Goal: Task Accomplishment & Management: Complete application form

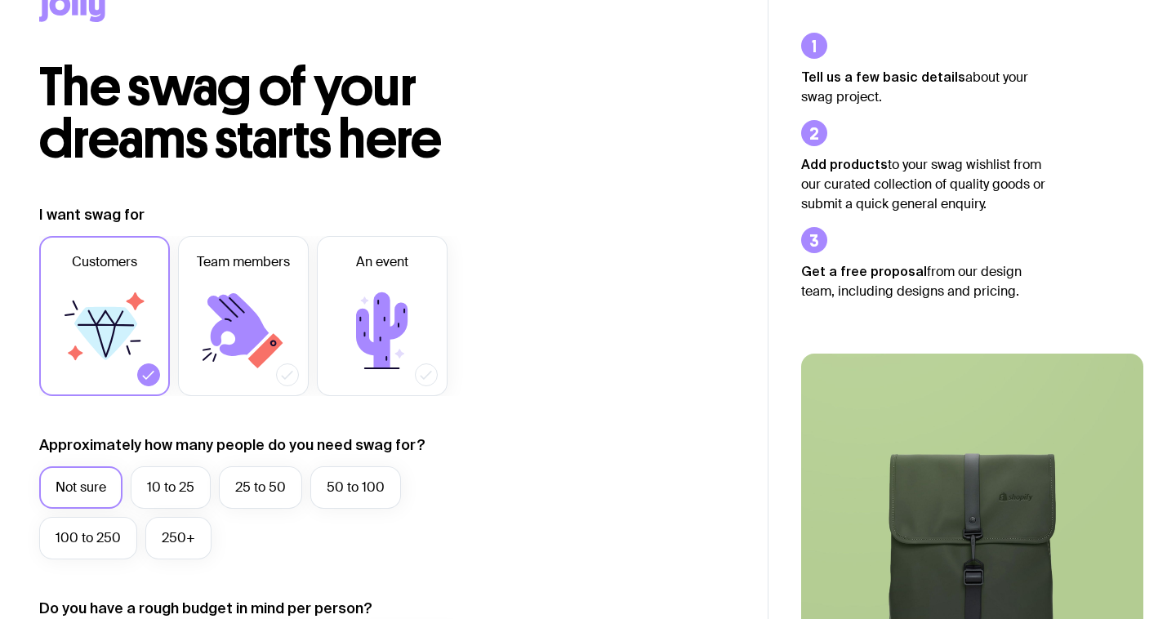
scroll to position [47, 0]
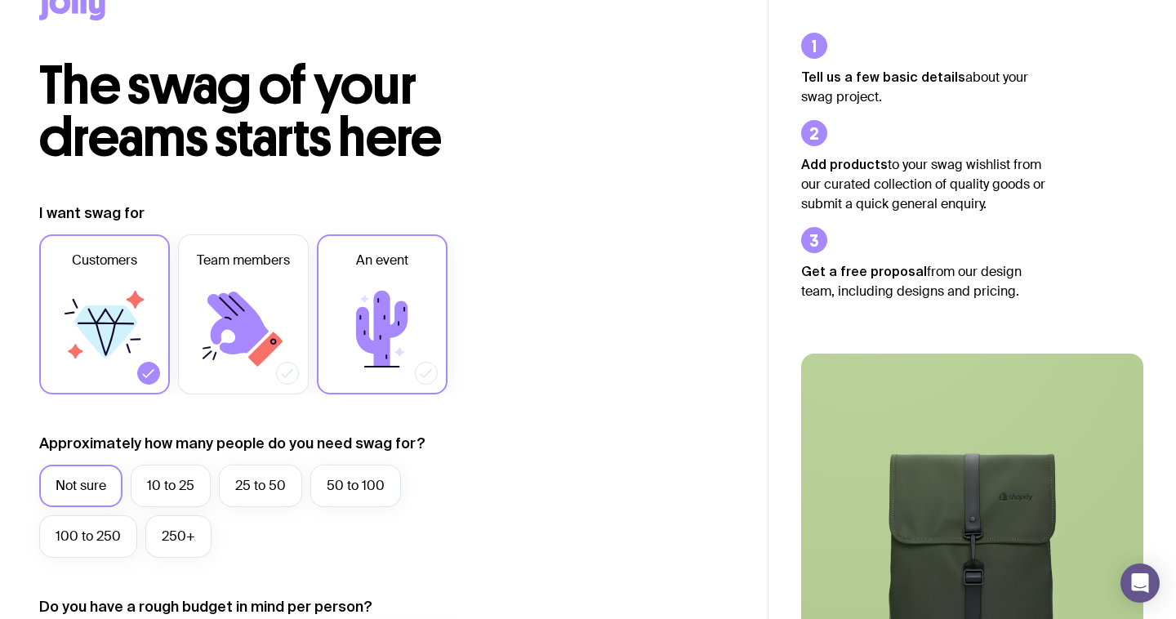
click at [370, 334] on icon at bounding box center [382, 329] width 98 height 98
click at [0, 0] on input "An event" at bounding box center [0, 0] width 0 height 0
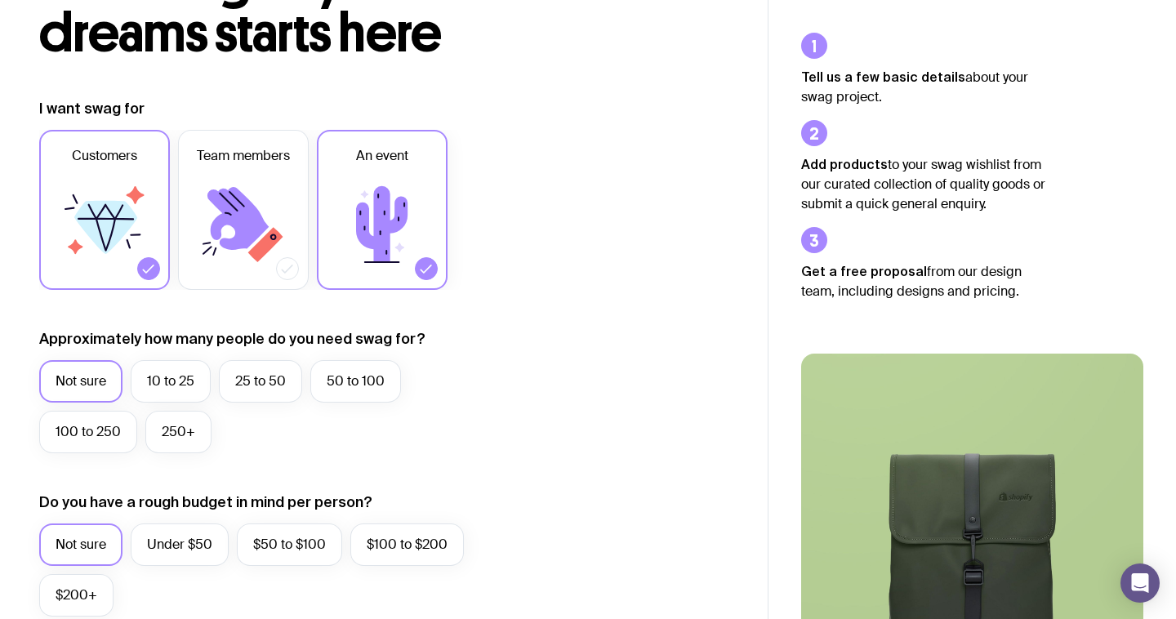
scroll to position [153, 0]
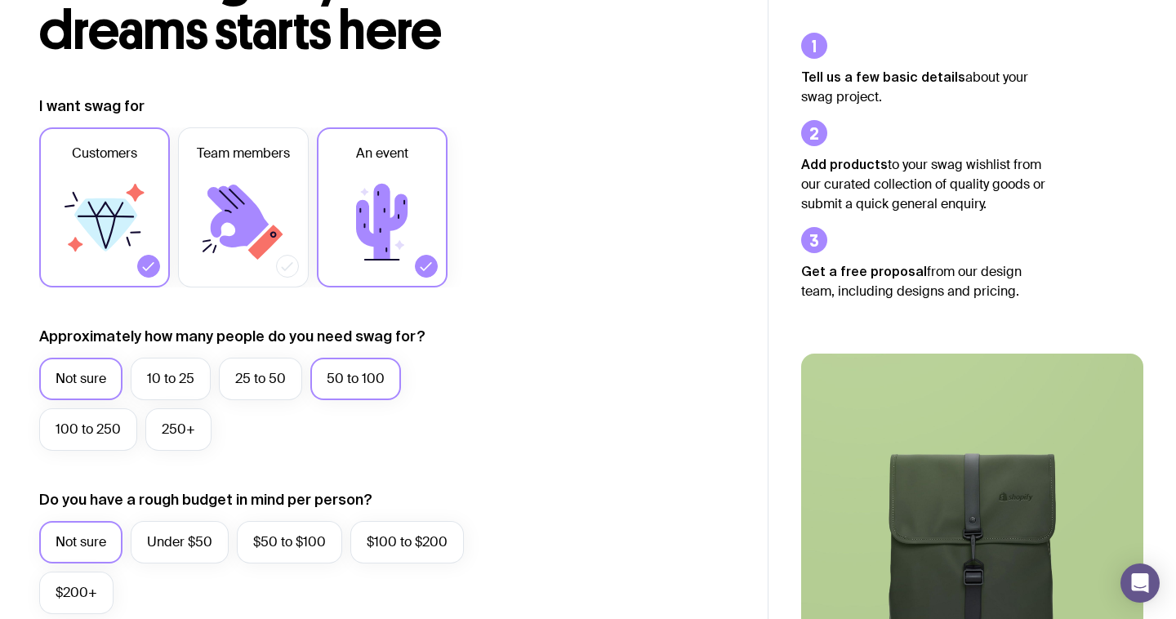
click at [360, 382] on label "50 to 100" at bounding box center [355, 379] width 91 height 42
click at [0, 0] on input "50 to 100" at bounding box center [0, 0] width 0 height 0
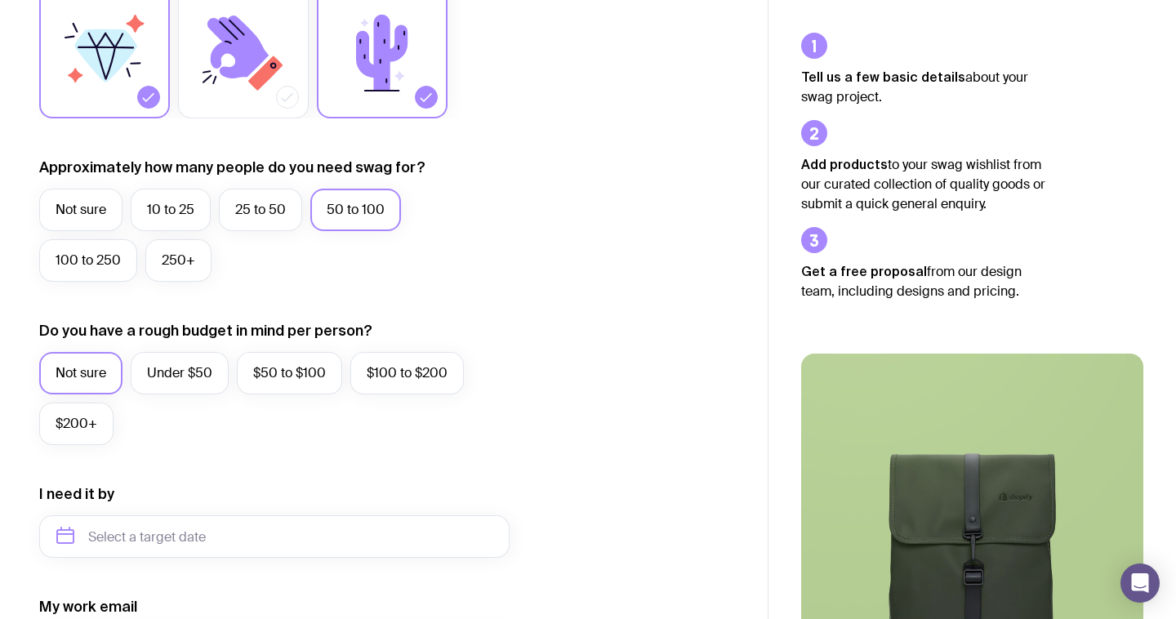
scroll to position [325, 0]
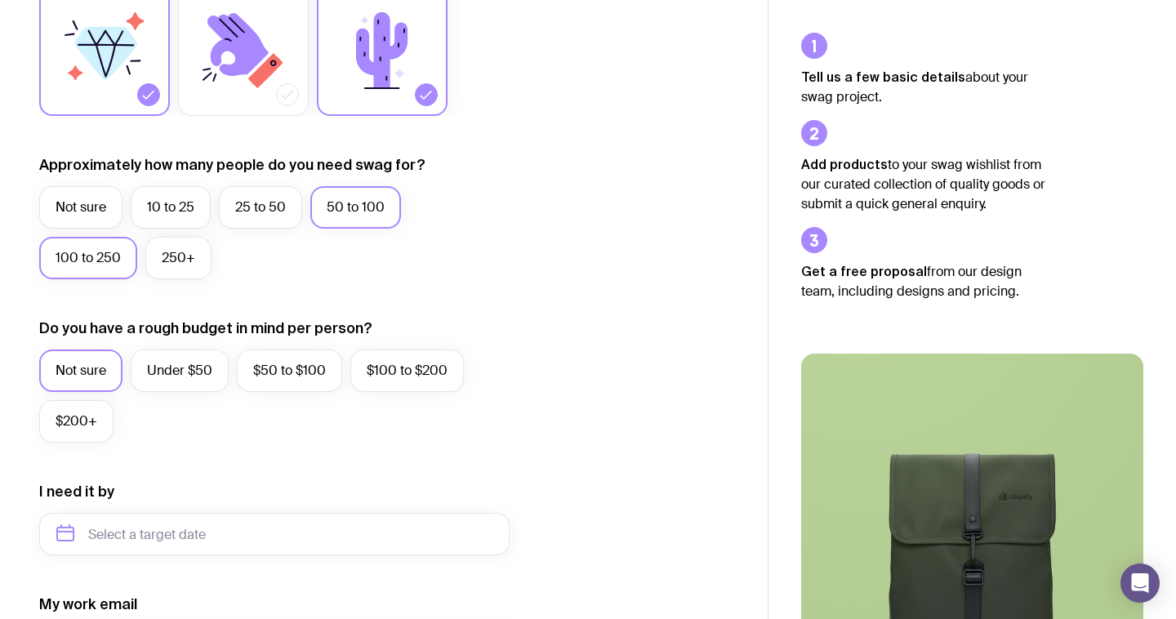
click at [79, 245] on label "100 to 250" at bounding box center [88, 258] width 98 height 42
click at [0, 0] on input "100 to 250" at bounding box center [0, 0] width 0 height 0
click at [188, 379] on label "Under $50" at bounding box center [180, 370] width 98 height 42
click at [0, 0] on input "Under $50" at bounding box center [0, 0] width 0 height 0
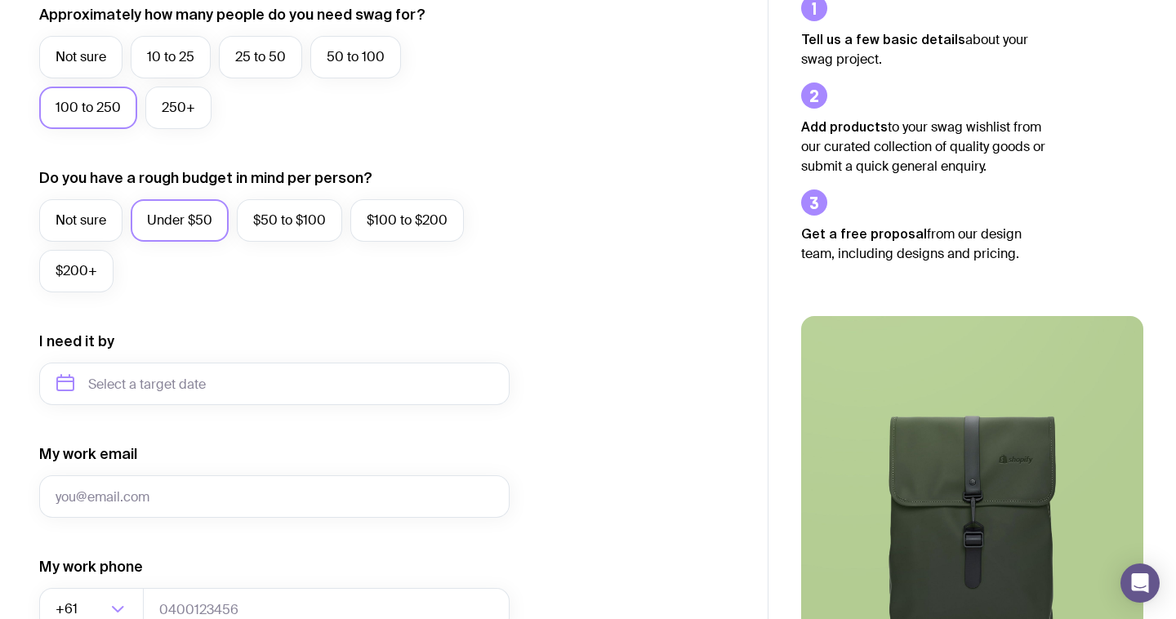
scroll to position [492, 0]
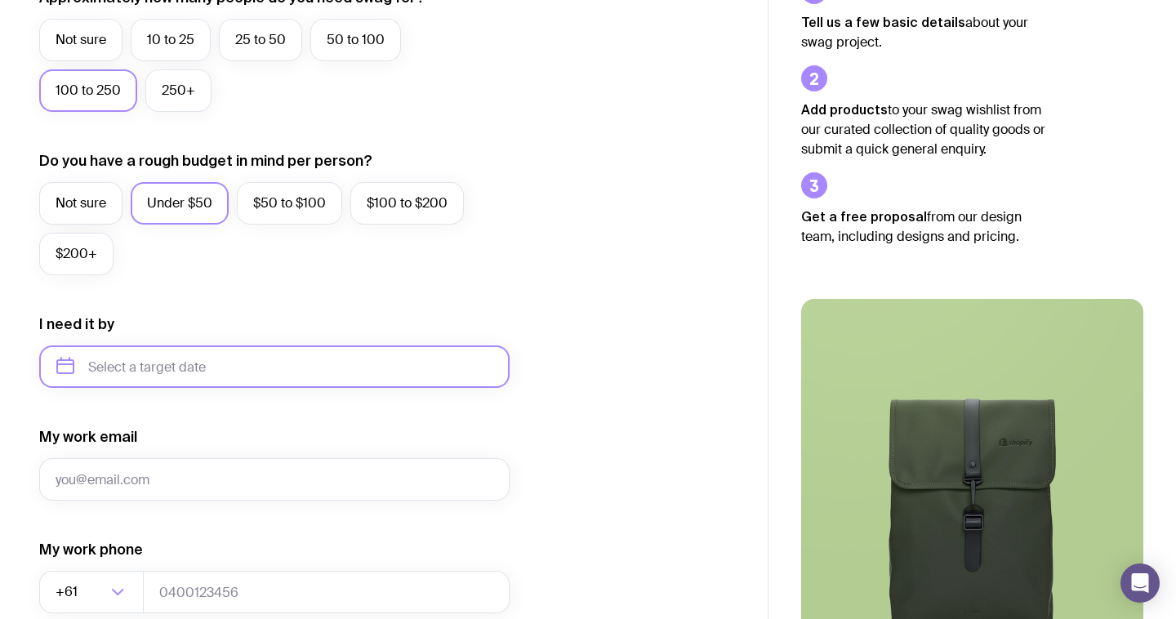
click at [178, 376] on input "text" at bounding box center [274, 366] width 470 height 42
click at [138, 564] on button "Nov" at bounding box center [143, 567] width 60 height 33
type input "[DATE]"
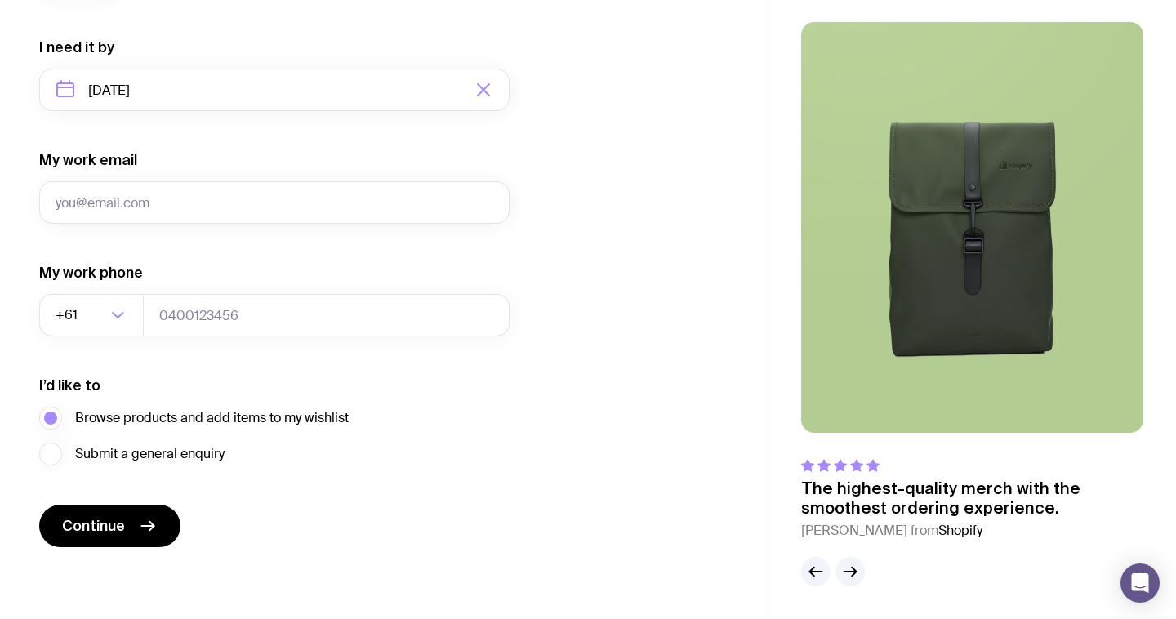
scroll to position [769, 0]
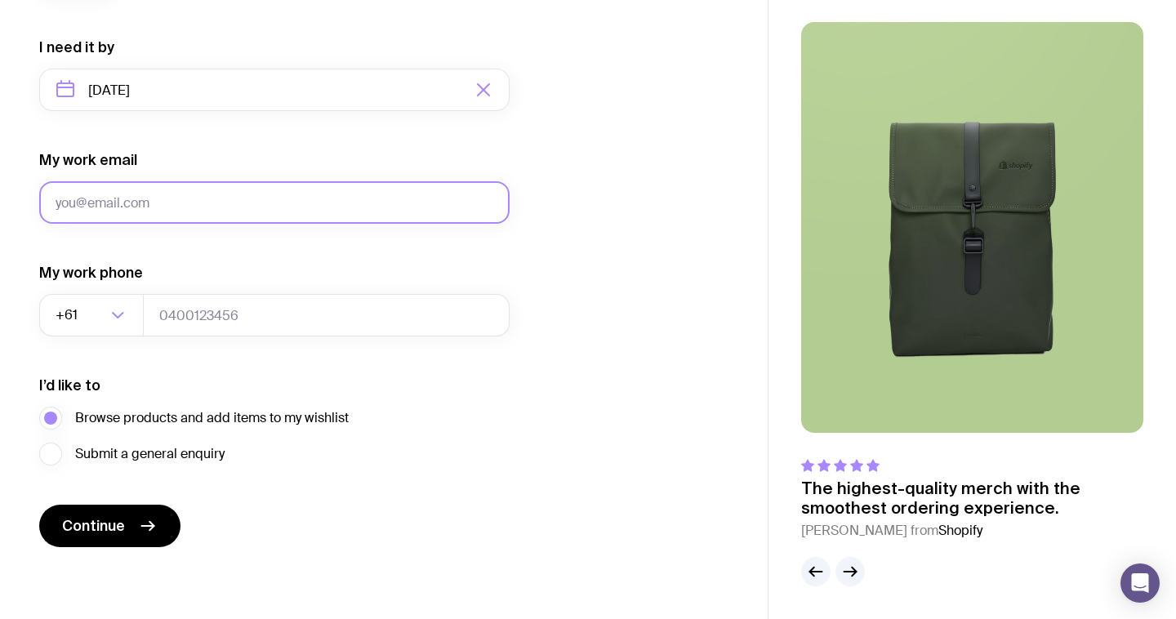
type input "[EMAIL_ADDRESS][DOMAIN_NAME]"
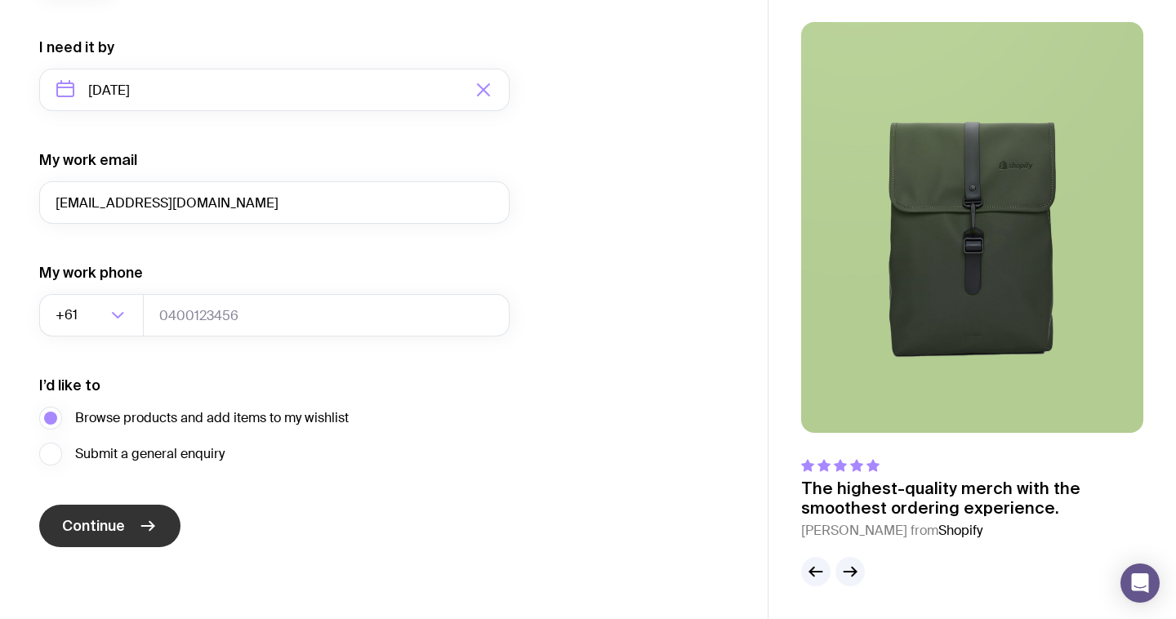
click at [108, 527] on span "Continue" at bounding box center [93, 526] width 63 height 20
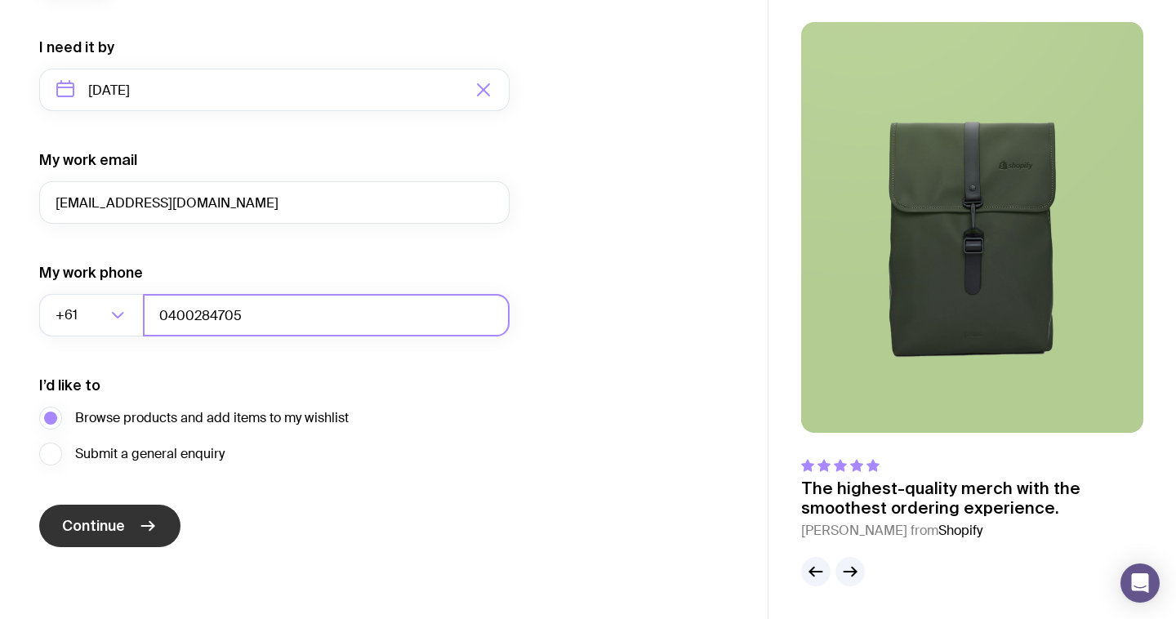
type input "0400284705"
click at [113, 528] on span "Continue" at bounding box center [93, 526] width 63 height 20
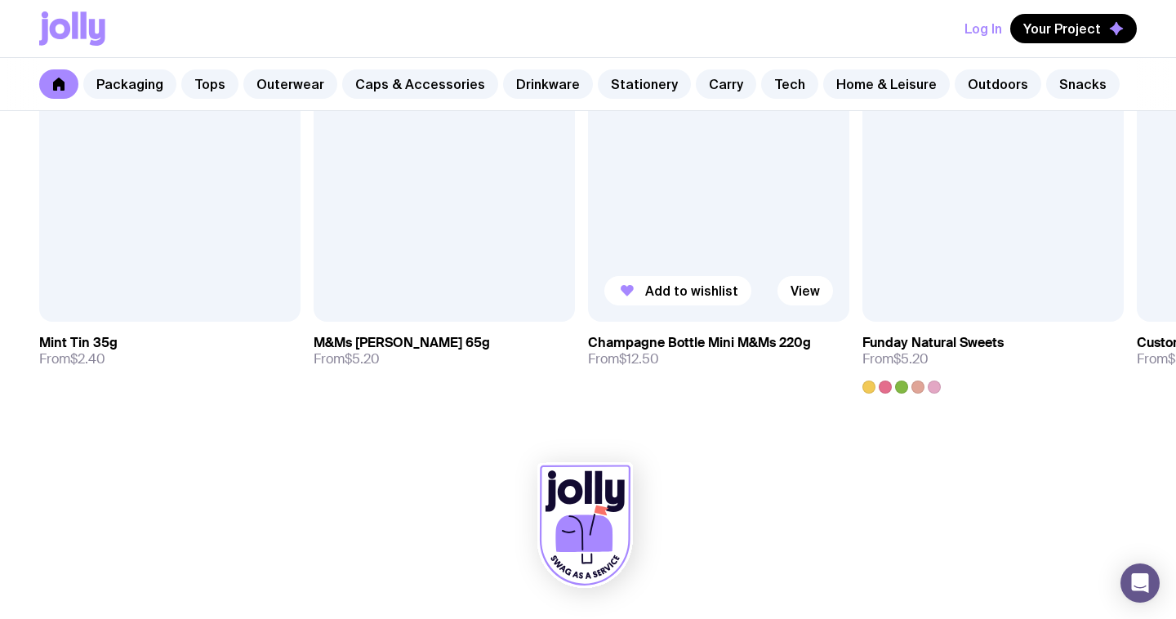
scroll to position [5758, 0]
